Goal: Find specific page/section: Find specific page/section

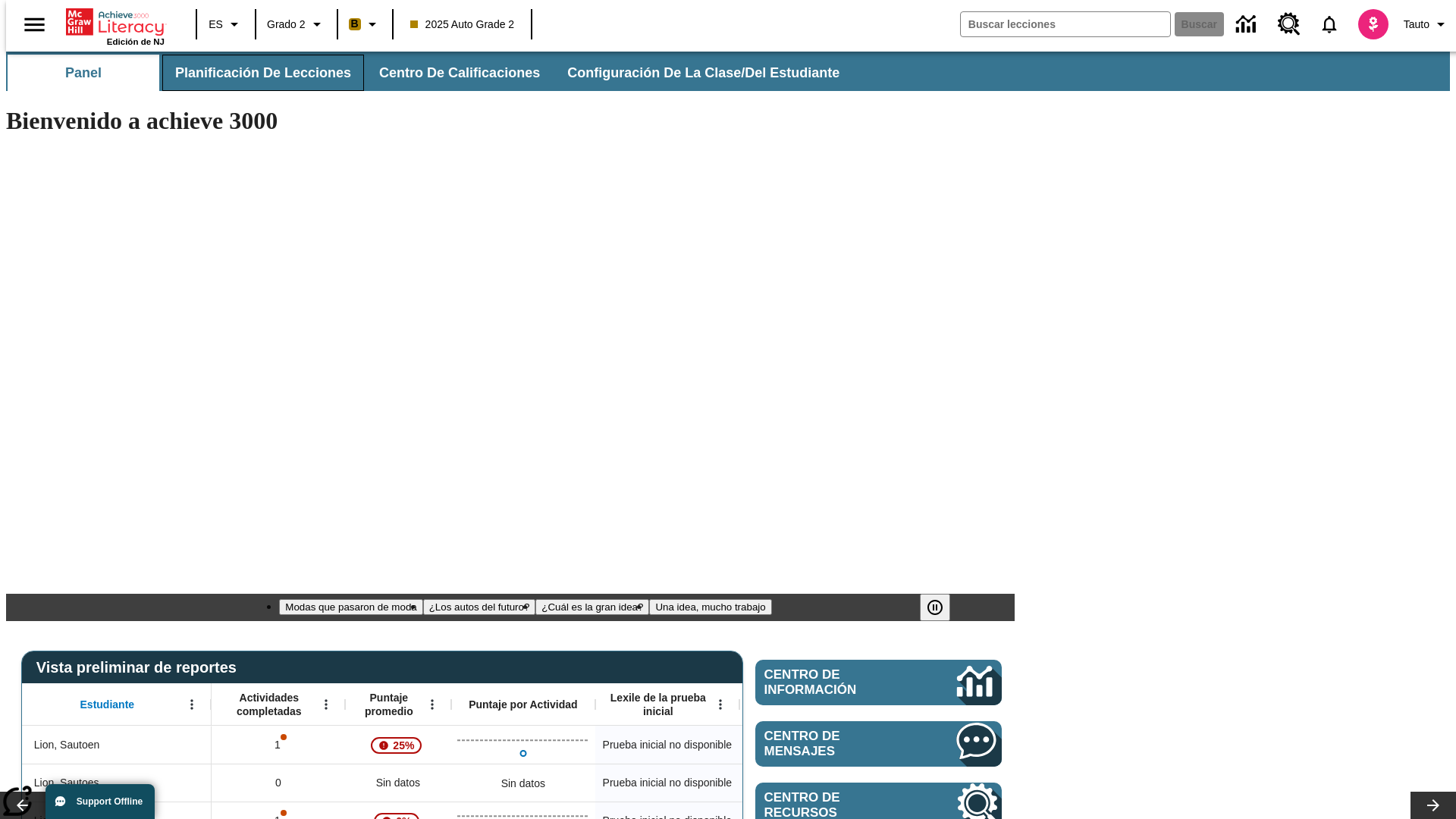
click at [254, 73] on span "Planificación de lecciones" at bounding box center [263, 74] width 176 height 18
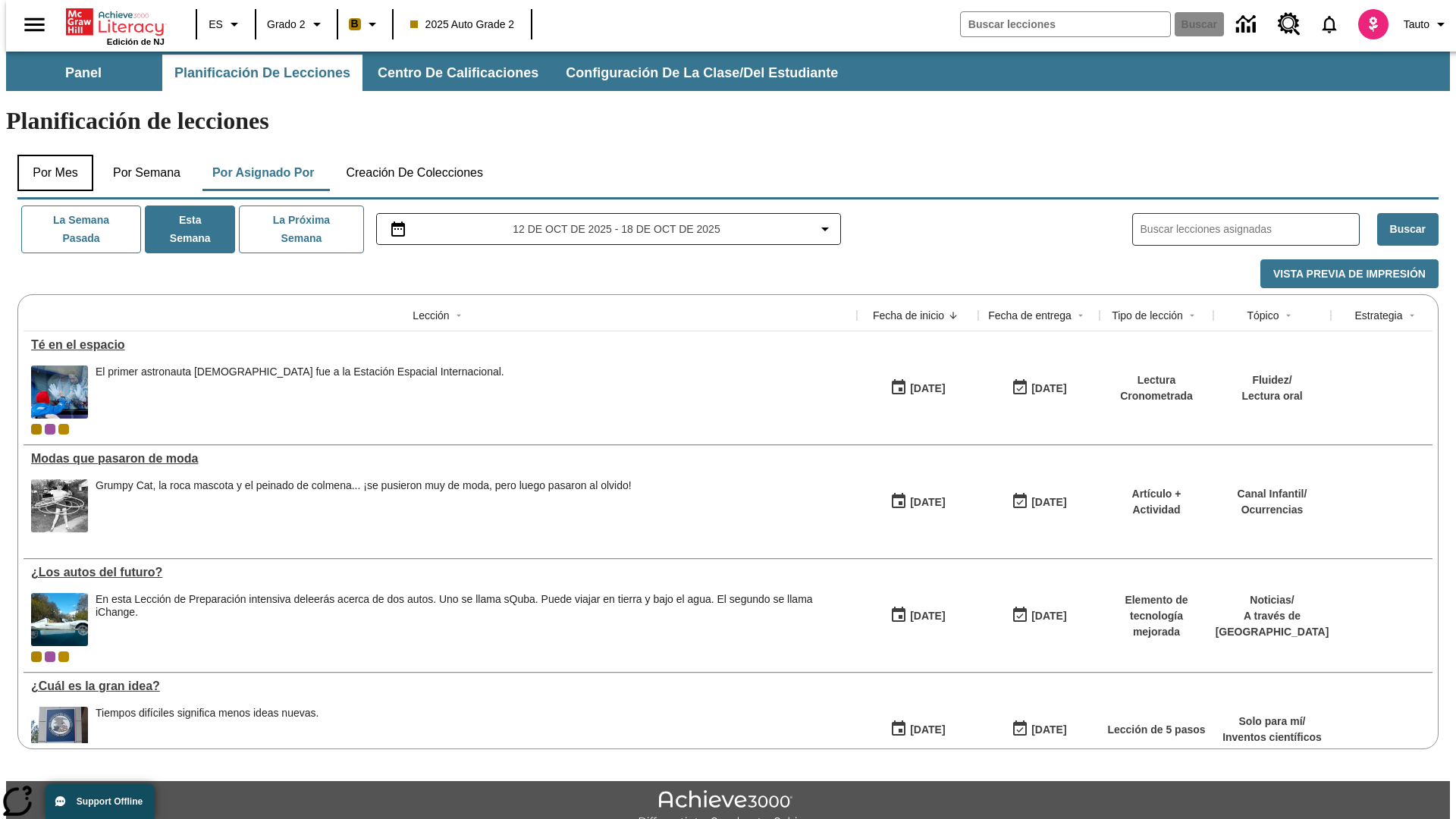
click at [49, 155] on button "Por mes" at bounding box center [56, 173] width 76 height 36
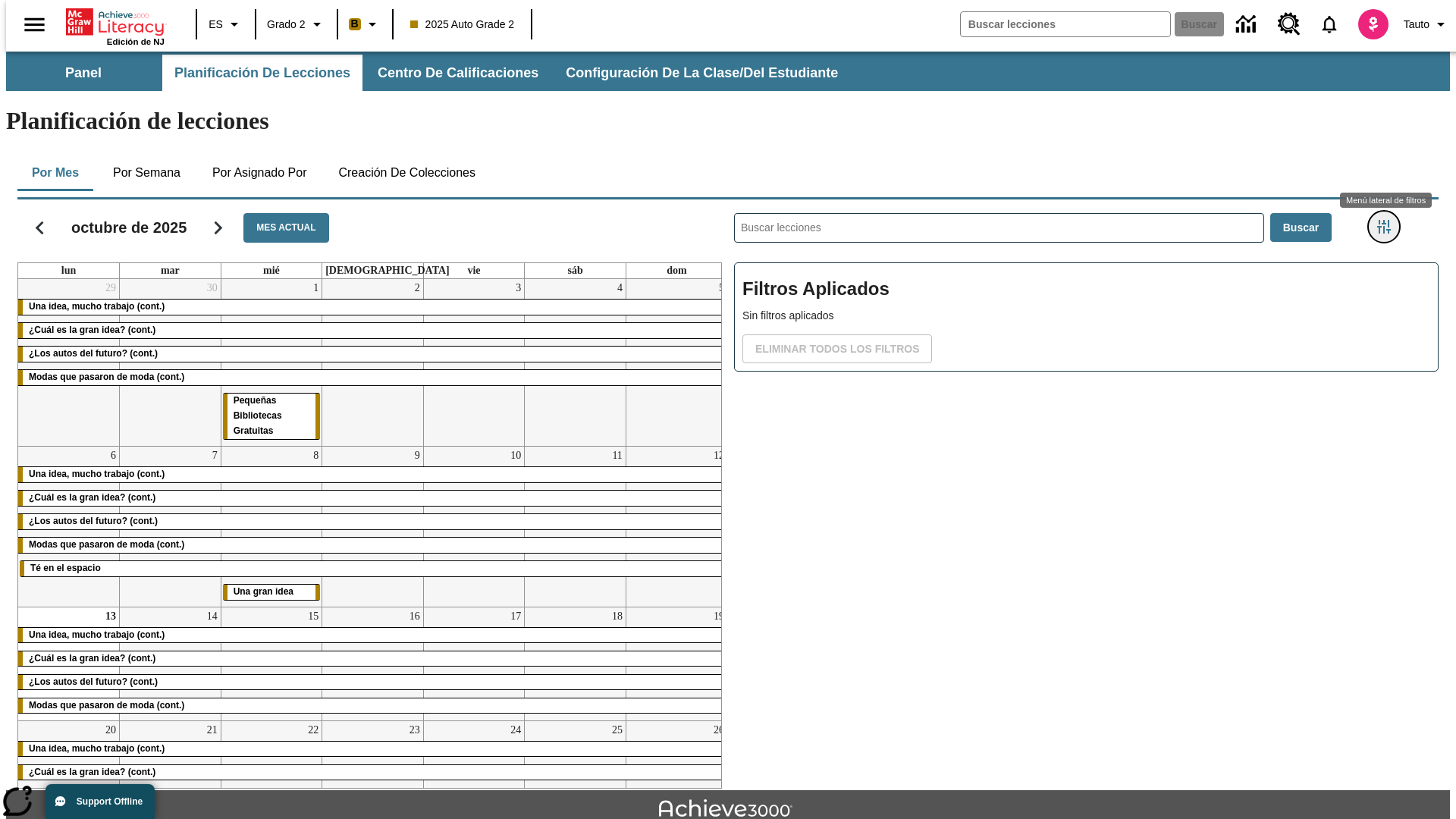
click at [1389, 220] on icon "Menú lateral de filtros" at bounding box center [1384, 226] width 14 height 14
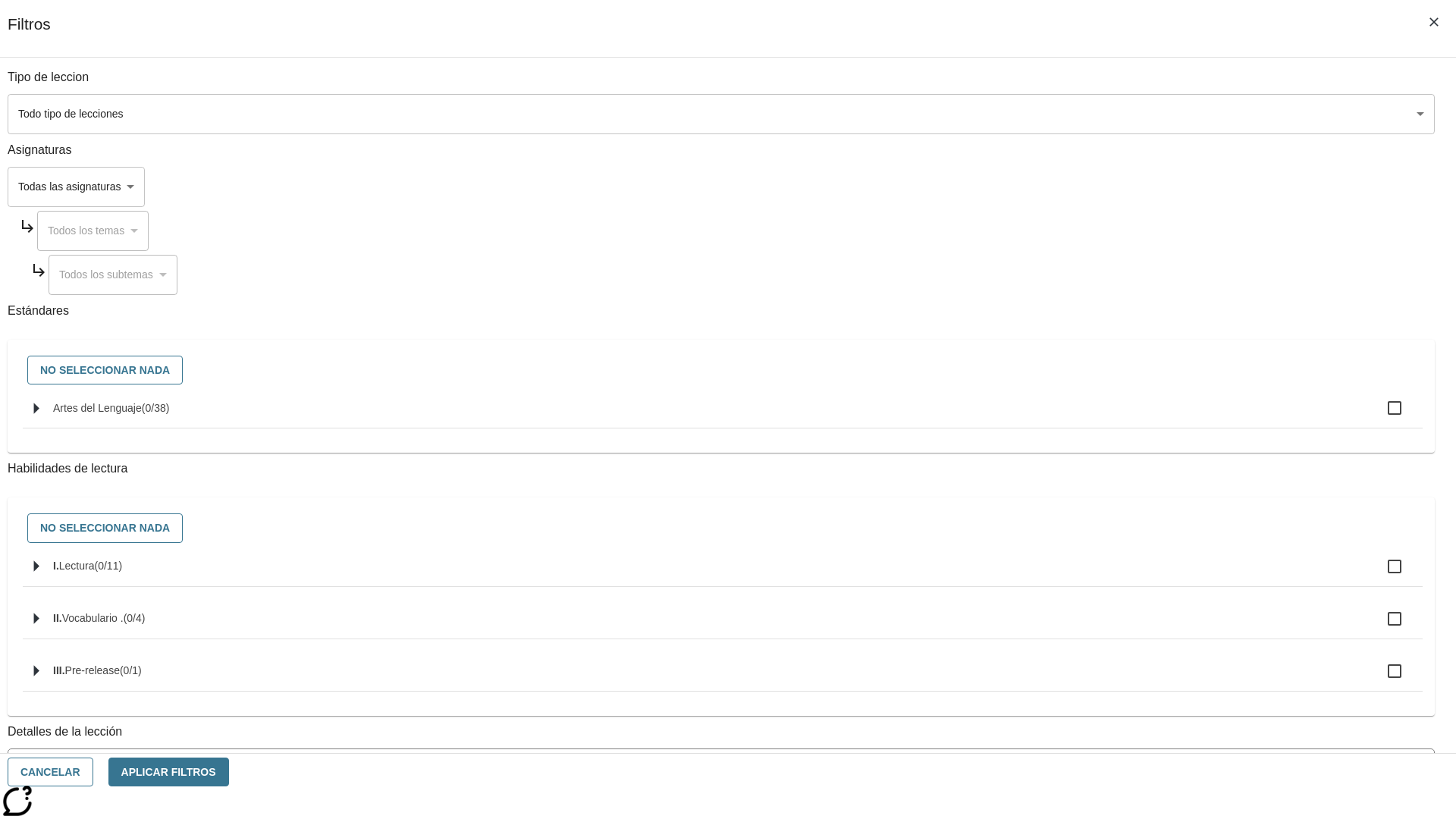
click at [1092, 113] on body "[MEDICAL_DATA] al contenido principal Edición de NJ ES Grado 2 B 2025 Auto Grad…" at bounding box center [728, 470] width 1444 height 837
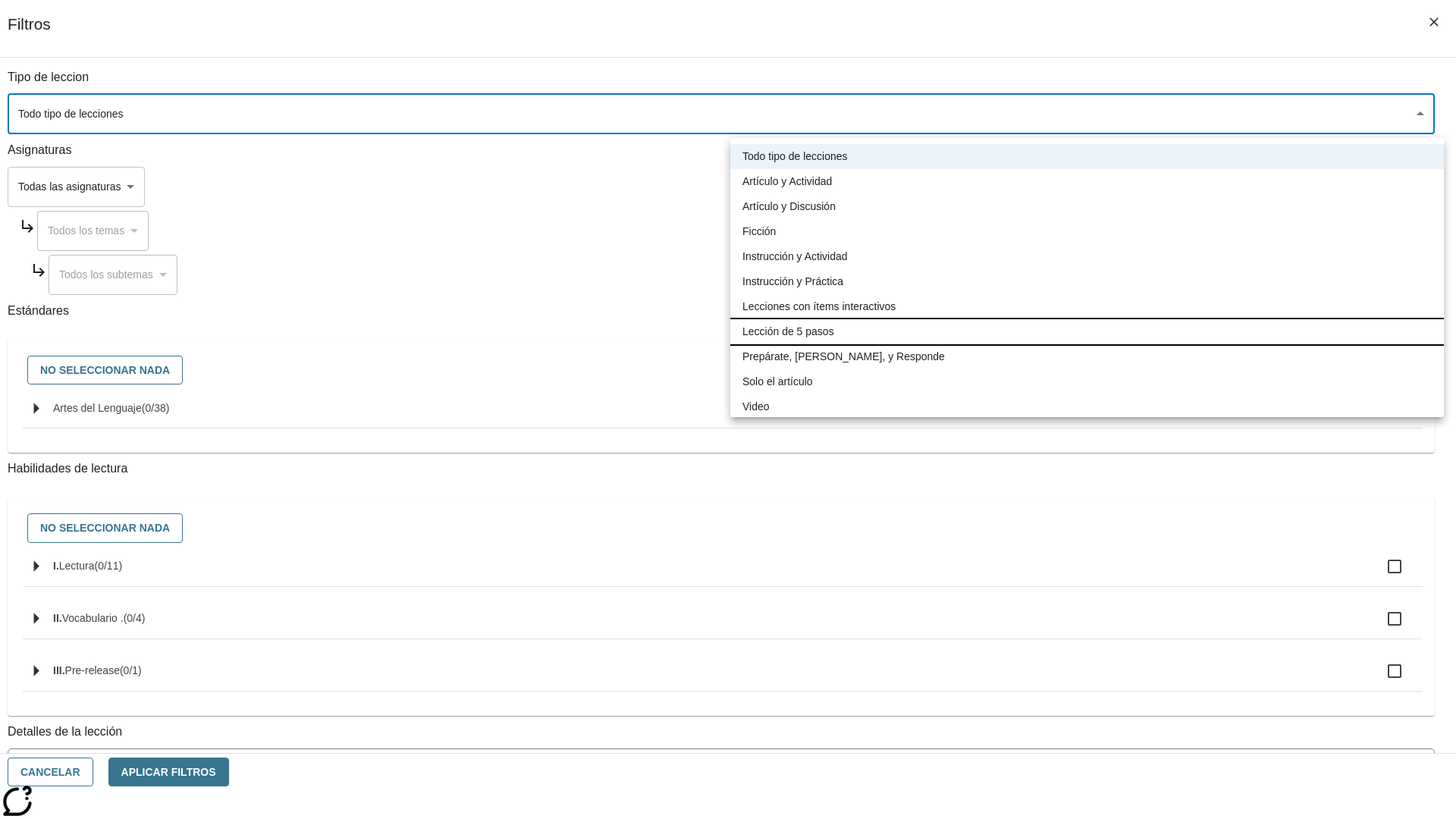
click at [1087, 331] on li "Lección de 5 pasos" at bounding box center [1087, 331] width 714 height 25
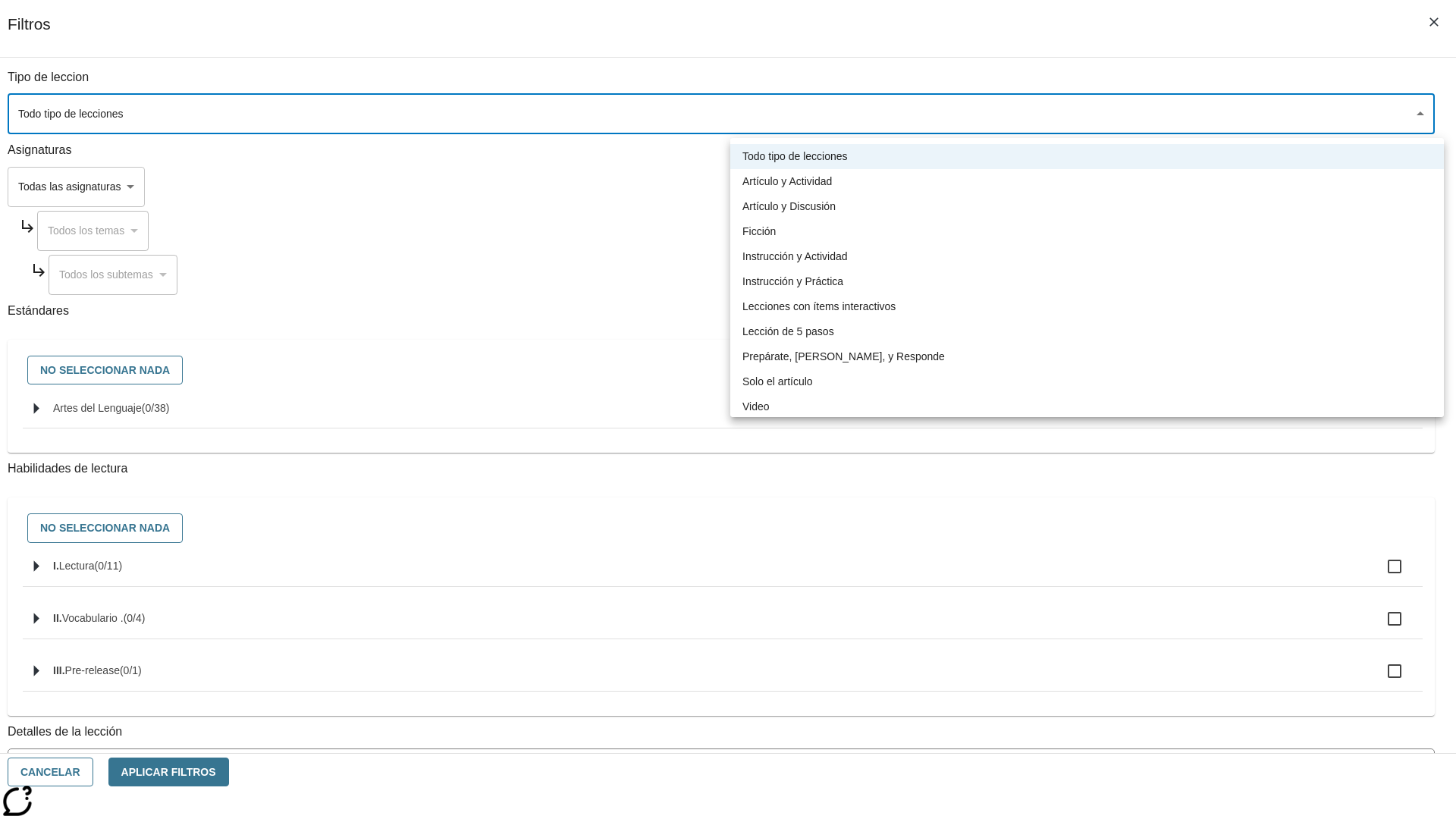
type input "1"
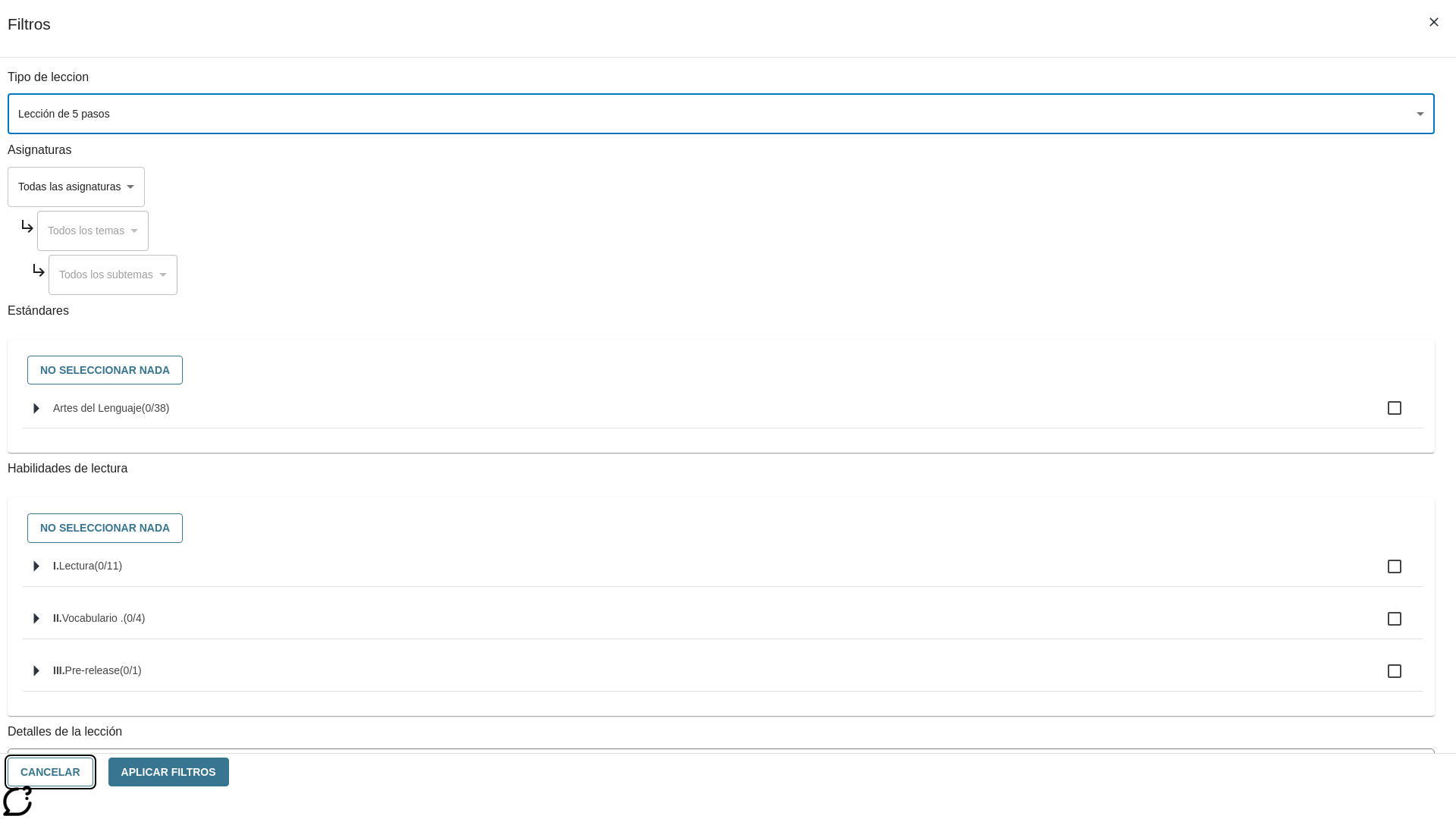
click at [93, 772] on button "Cancelar" at bounding box center [50, 772] width 86 height 30
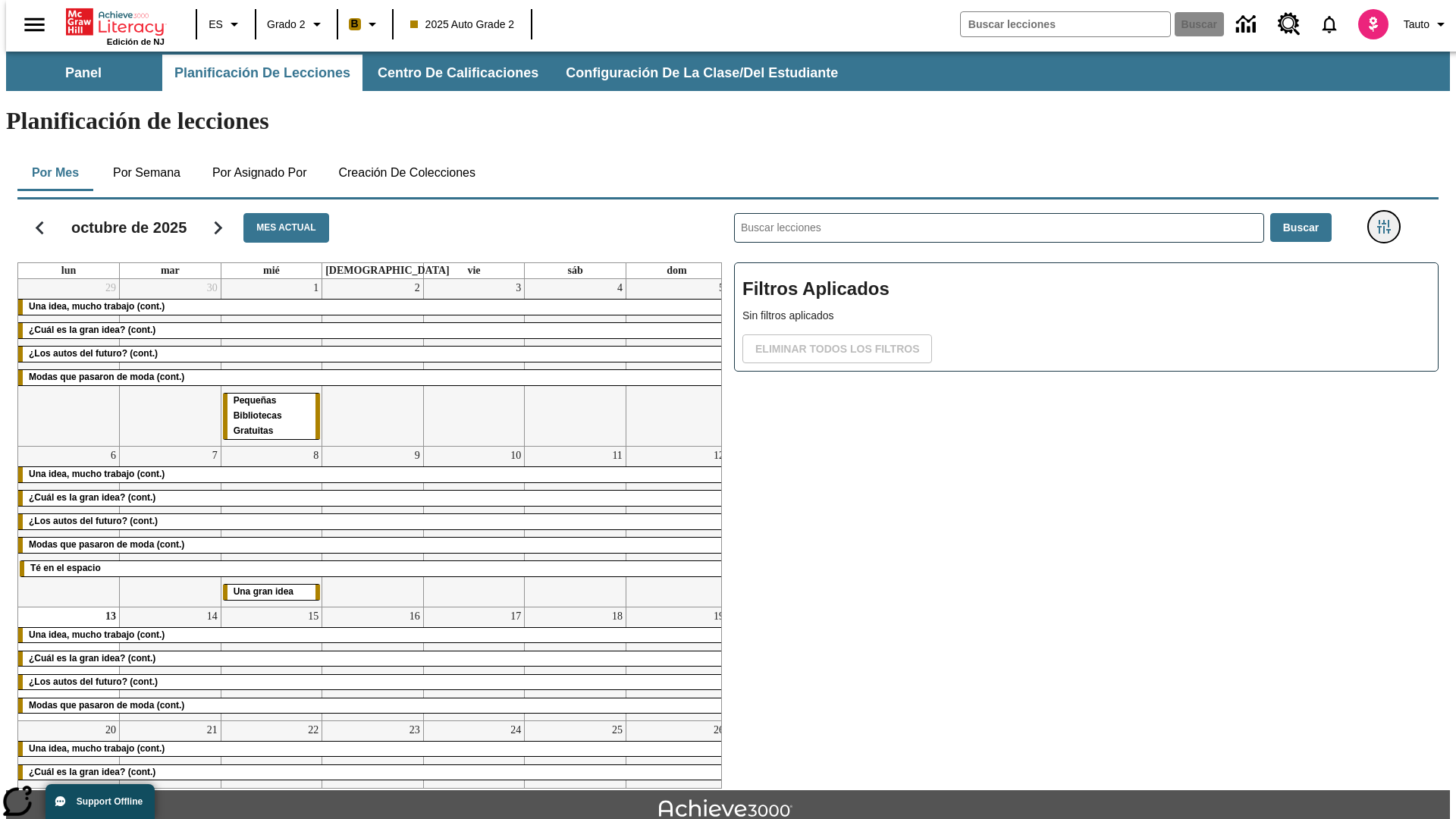
click at [1389, 220] on icon "Menú lateral de filtros" at bounding box center [1384, 226] width 14 height 14
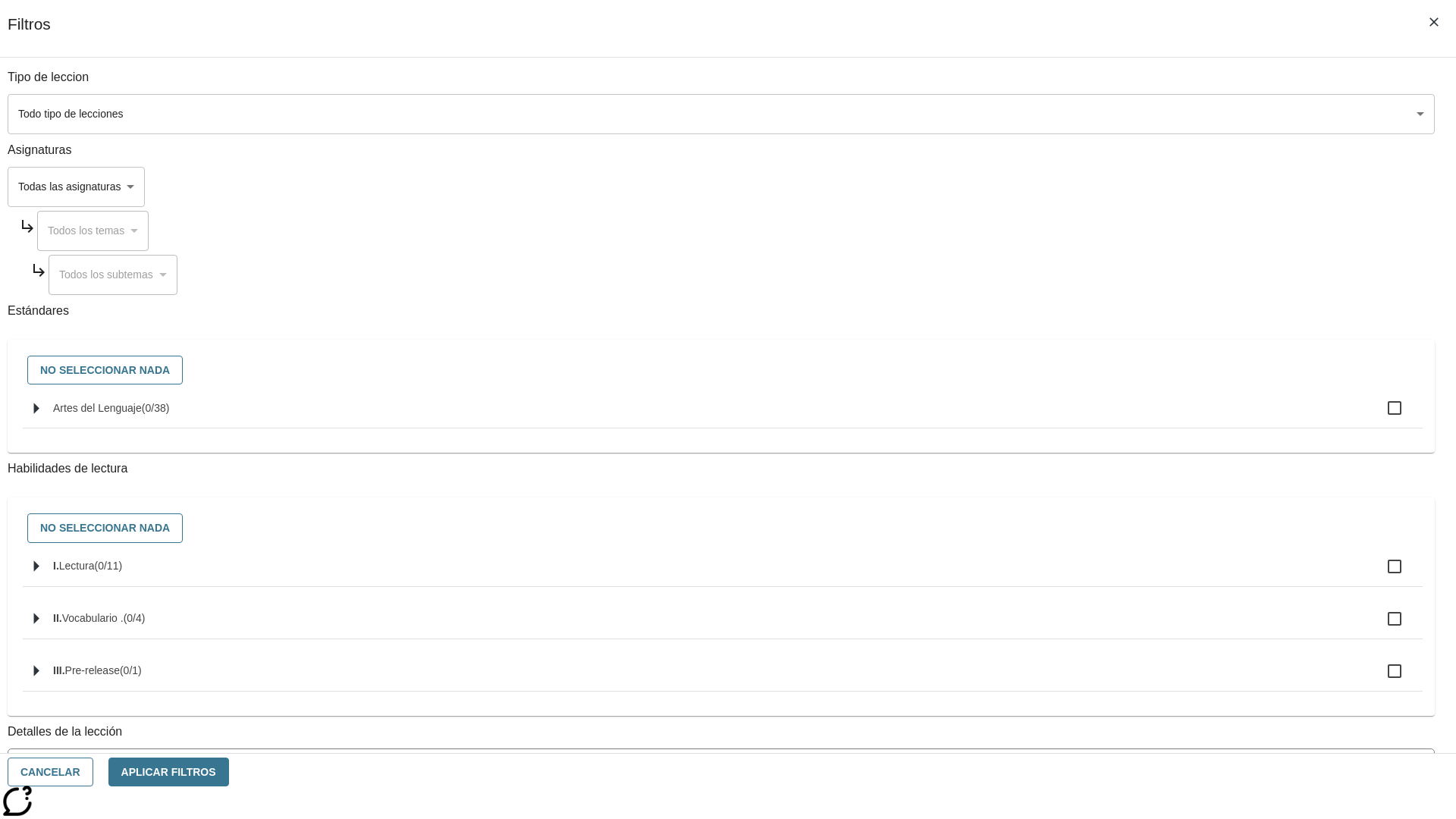
click at [1092, 113] on body "[MEDICAL_DATA] al contenido principal Edición de NJ ES Grado 2 B 2025 Auto Grad…" at bounding box center [728, 470] width 1444 height 837
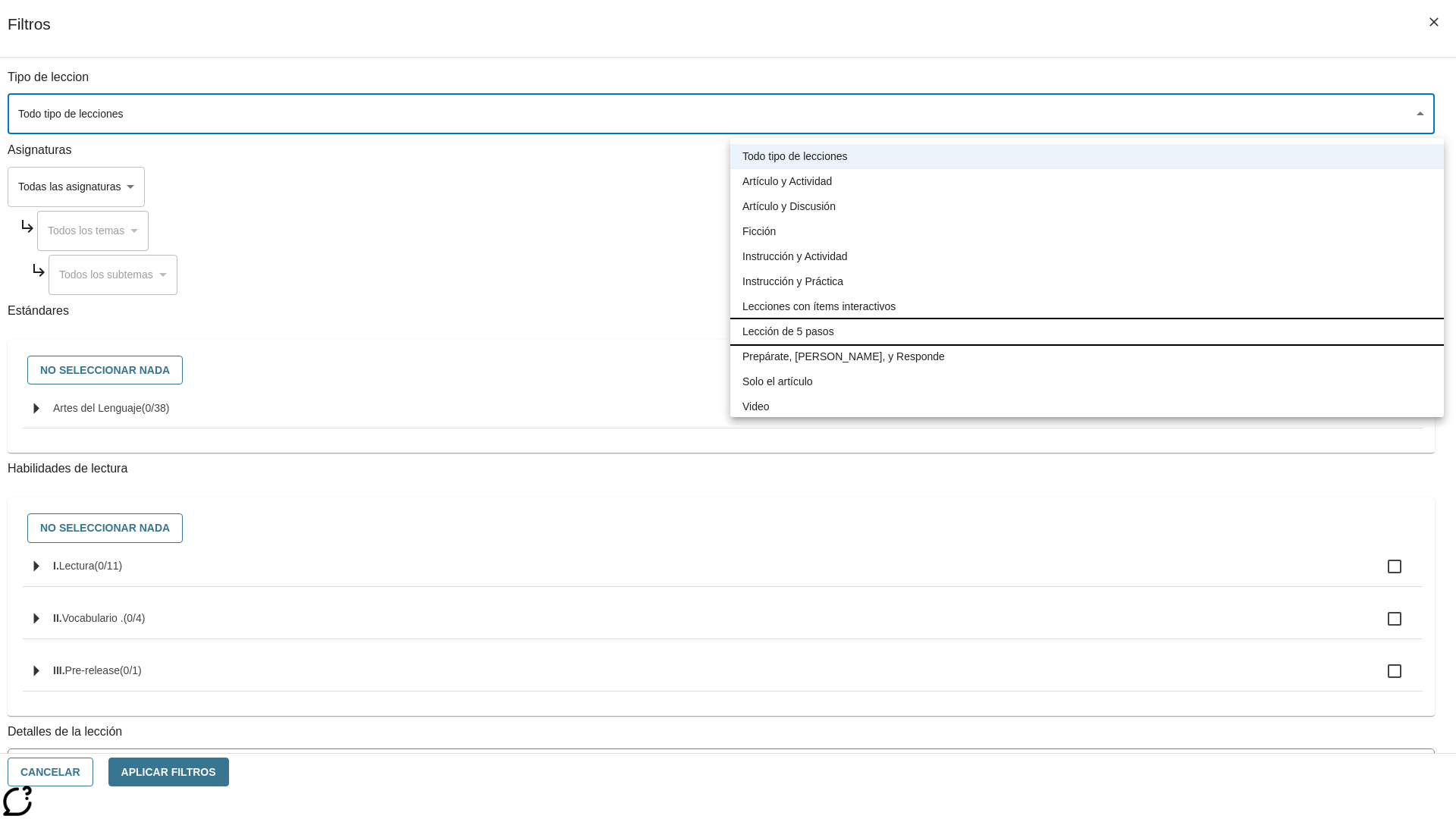
click at [1087, 331] on li "Lección de 5 pasos" at bounding box center [1087, 331] width 714 height 25
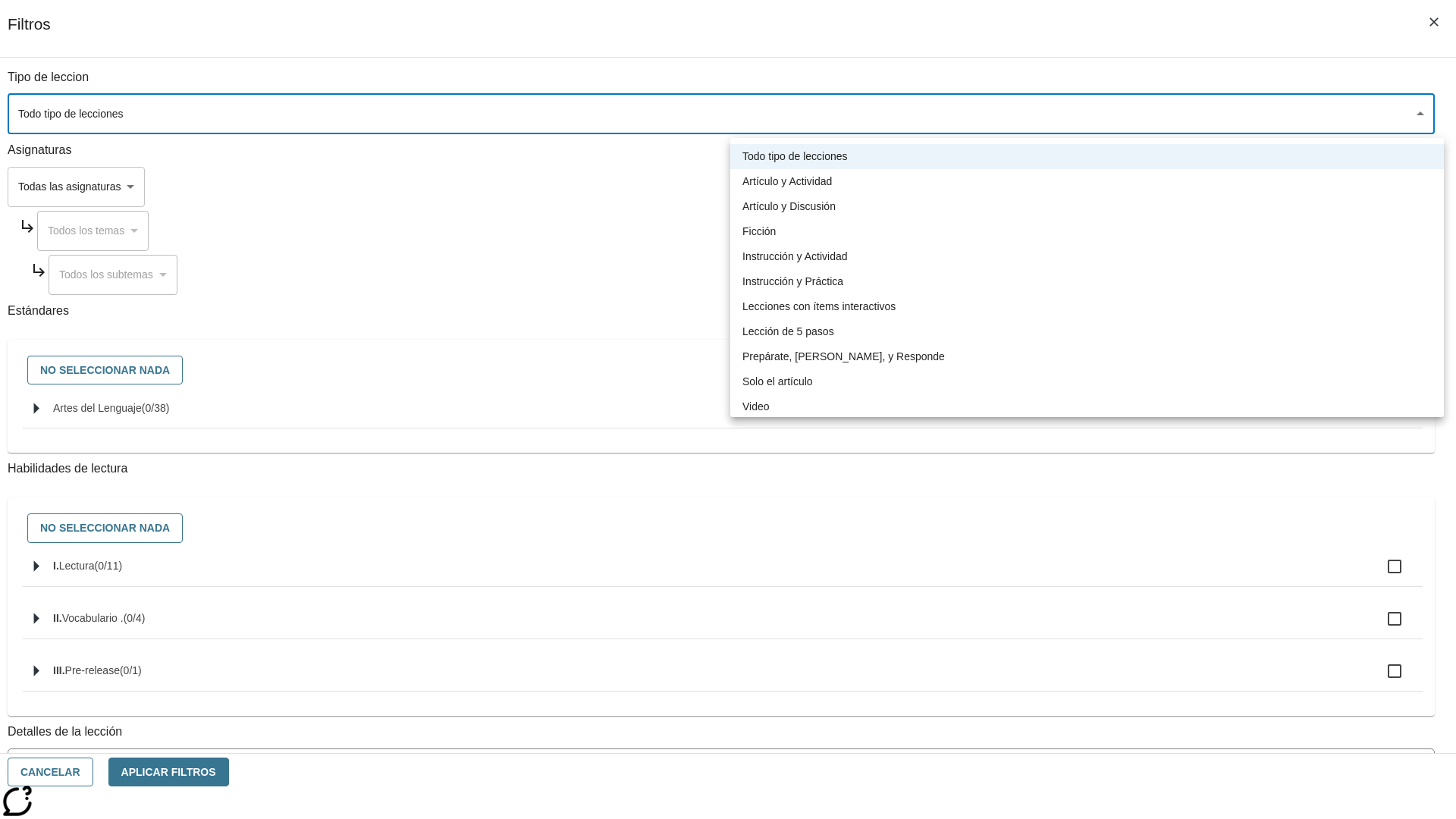
type input "1"
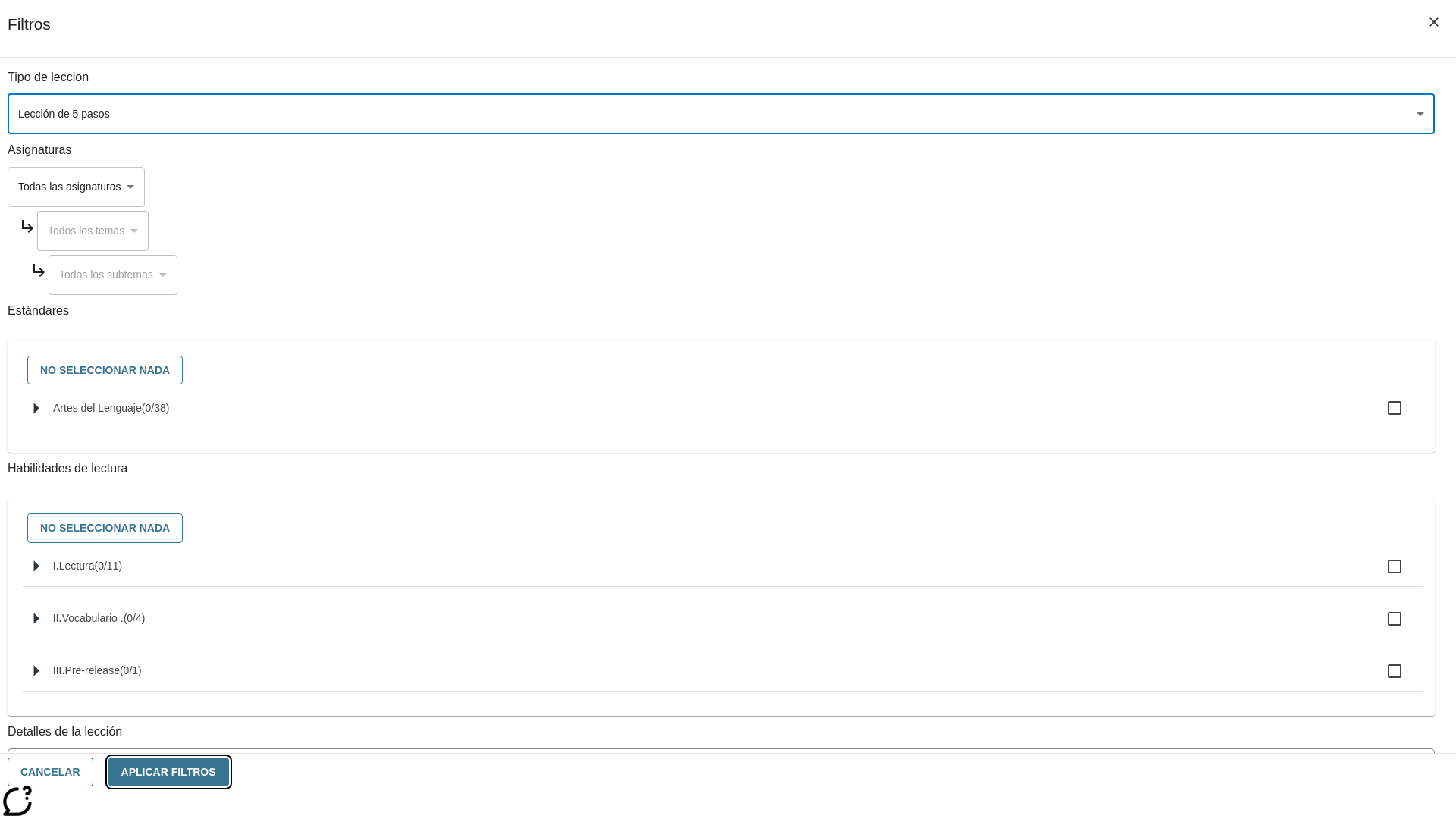
click at [229, 772] on button "Aplicar Filtros" at bounding box center [169, 772] width 121 height 30
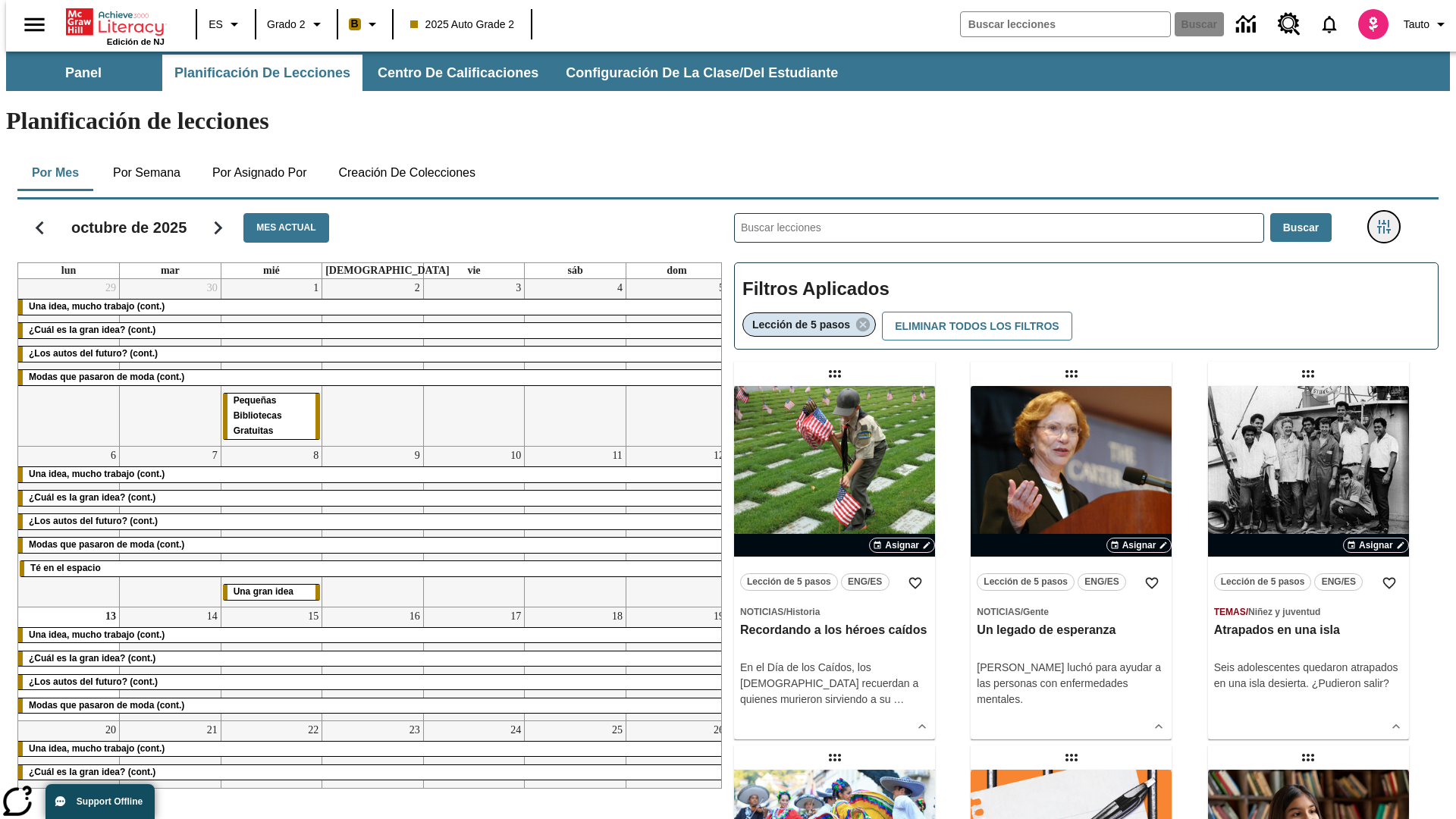
click at [1389, 220] on icon "Menú lateral de filtros" at bounding box center [1384, 226] width 14 height 14
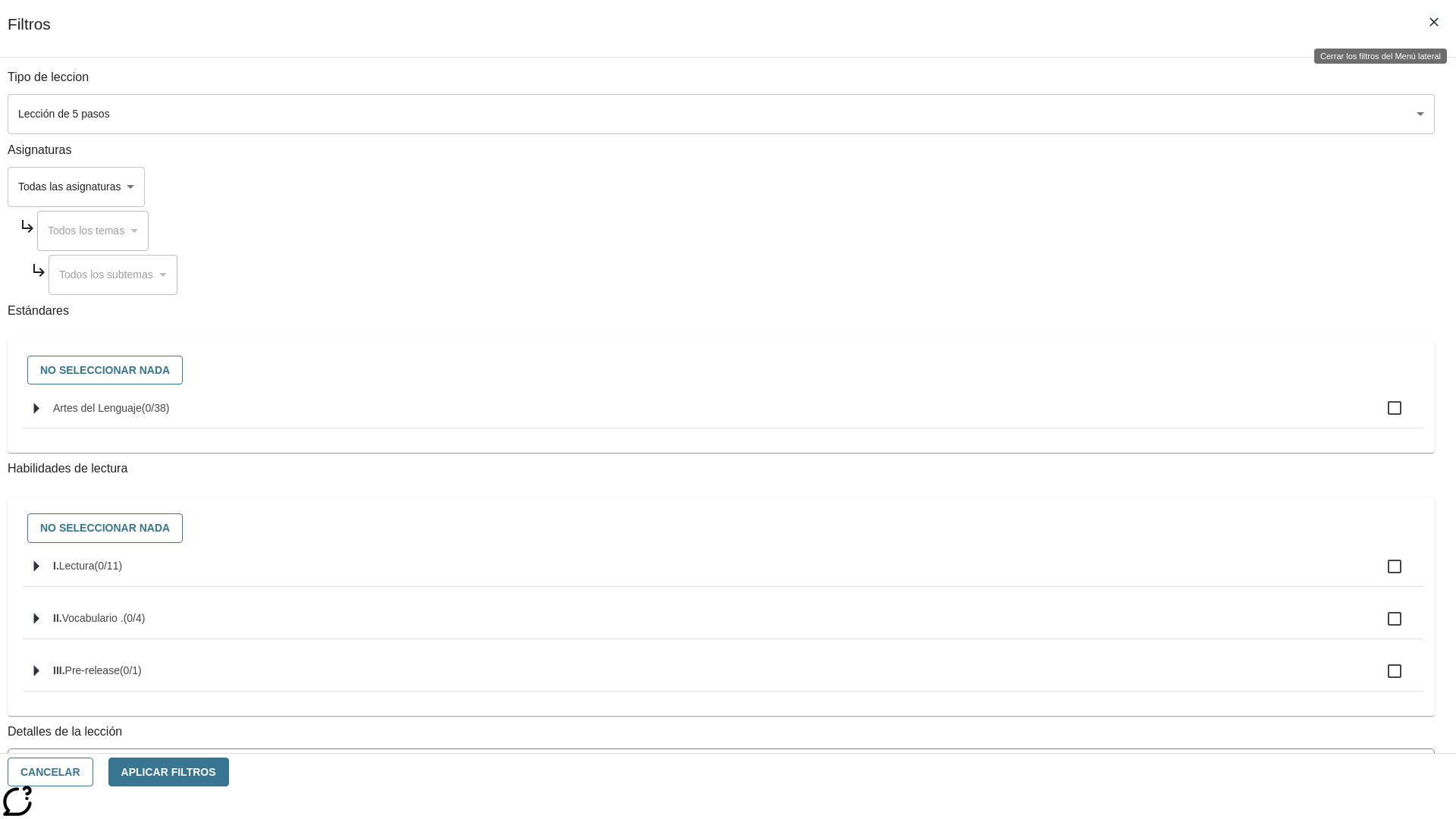
click at [1434, 22] on icon "Cerrar los filtros del Menú lateral" at bounding box center [1434, 22] width 9 height 9
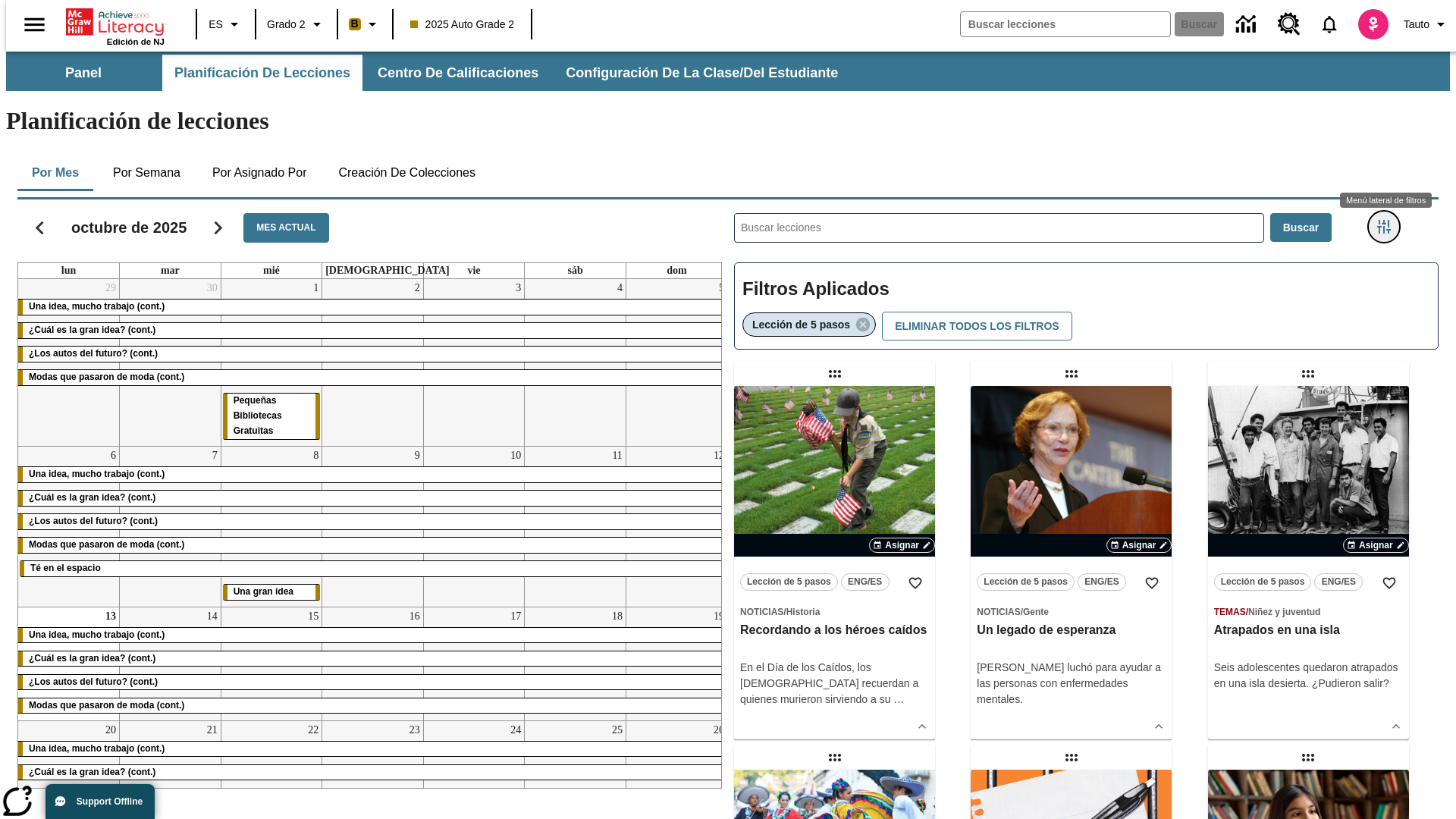
click at [1389, 220] on icon "Menú lateral de filtros" at bounding box center [1384, 226] width 14 height 14
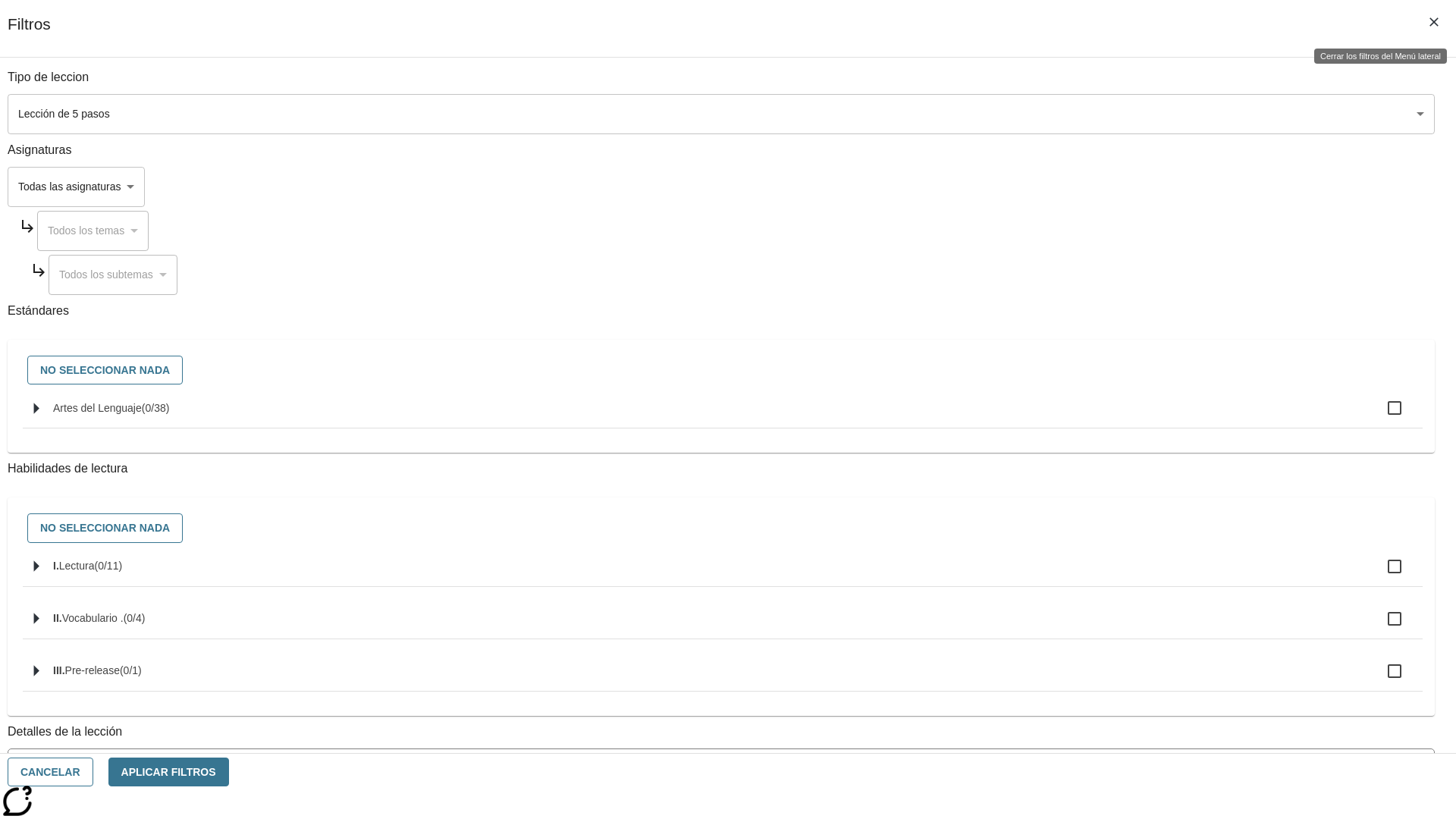
click at [1434, 22] on icon "Cerrar los filtros del Menú lateral" at bounding box center [1434, 22] width 9 height 9
click at [1389, 220] on icon "Menú lateral de filtros" at bounding box center [1384, 226] width 14 height 14
